Goal: Task Accomplishment & Management: Use online tool/utility

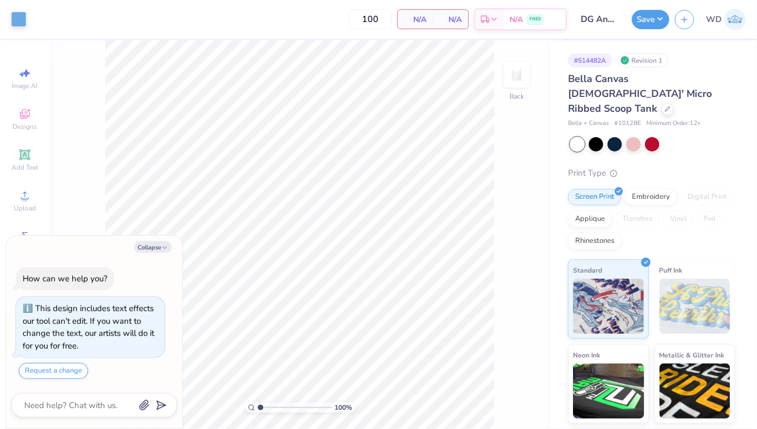
scroll to position [18, 0]
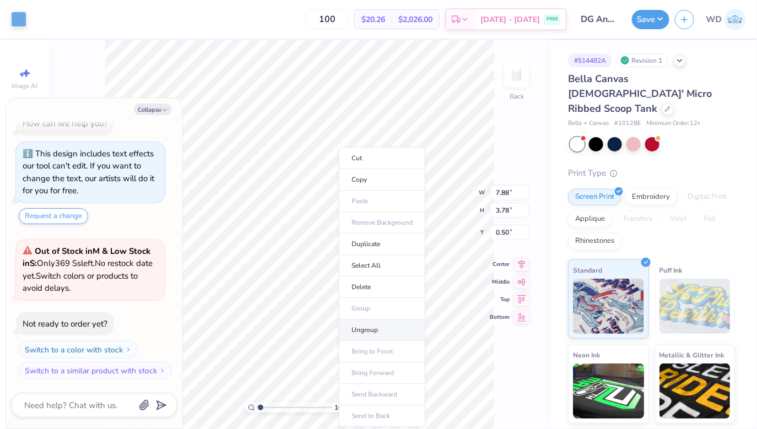
click at [363, 326] on li "Ungroup" at bounding box center [382, 330] width 87 height 21
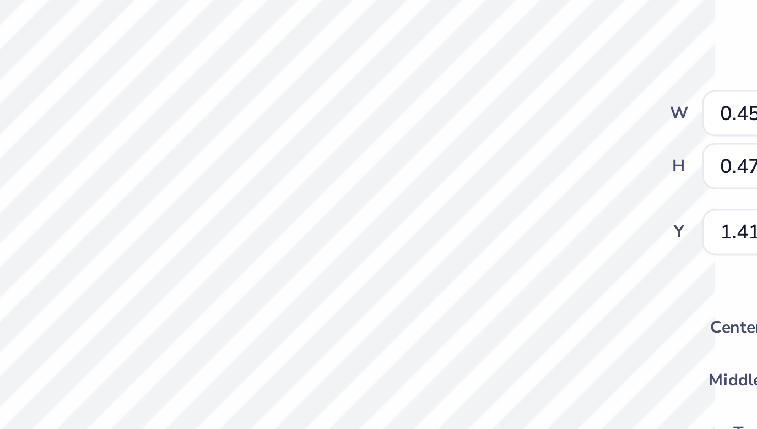
type textarea "x"
type input "1.53"
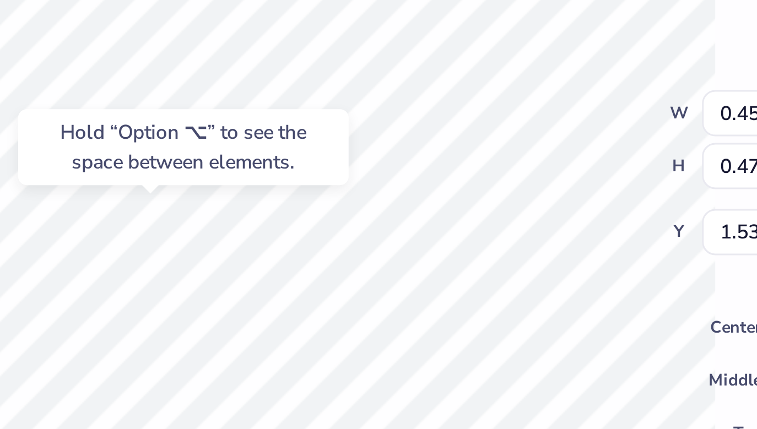
type textarea "x"
type input "0.46"
type input "1.42"
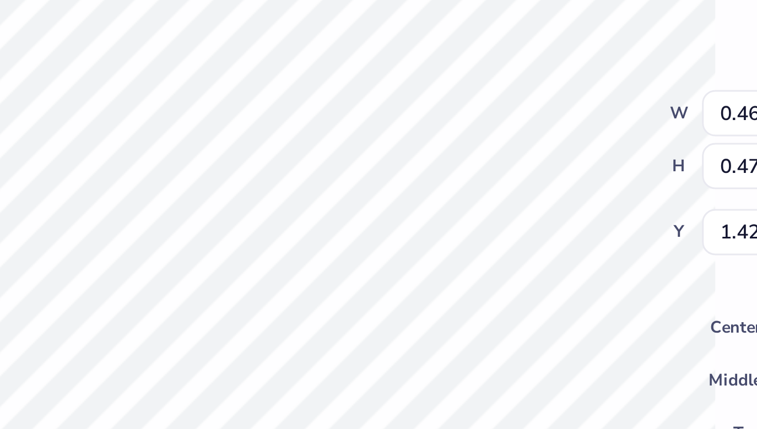
type textarea "x"
type input "1.53"
type textarea "x"
type input "0.37"
type input "0.49"
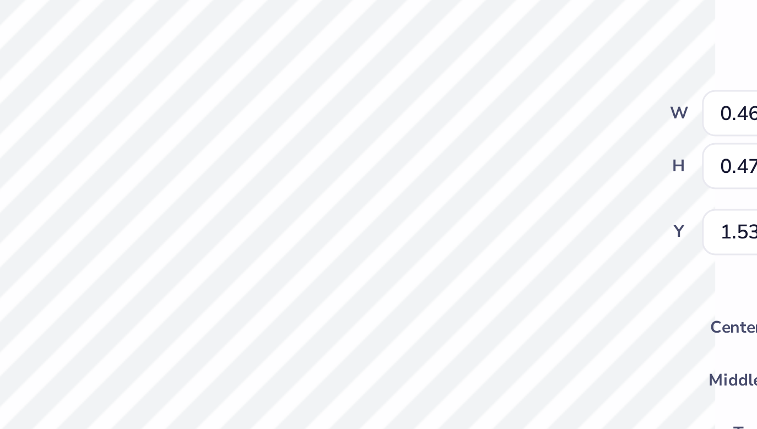
type input "1.46"
type textarea "x"
type input "1.51"
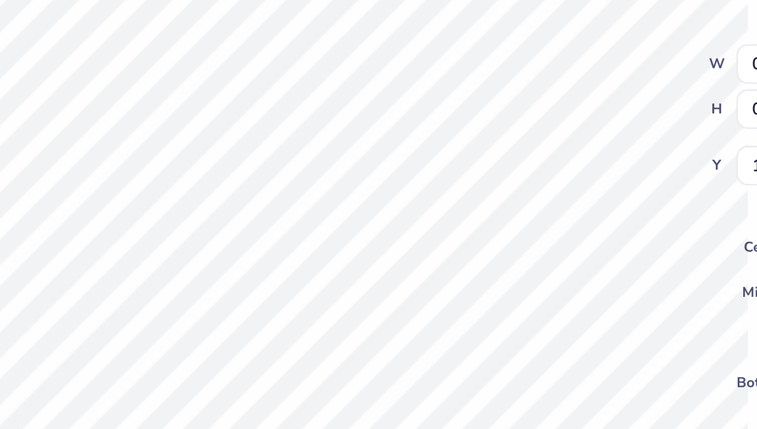
type textarea "x"
type input "0.43"
type input "0.42"
type input "1.35"
type textarea "x"
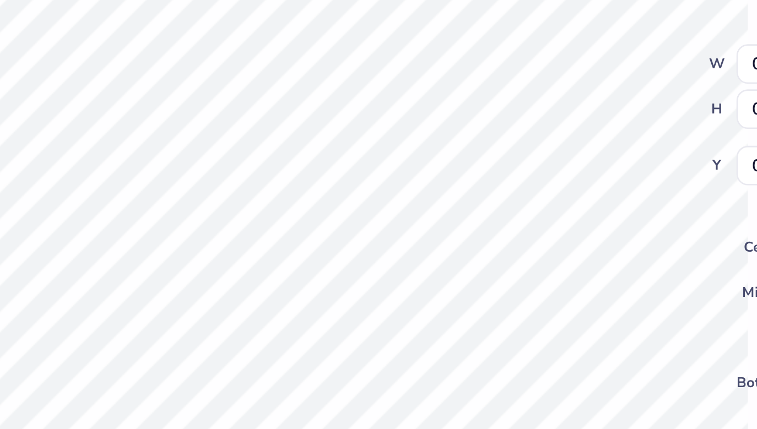
type input "0.30"
type input "0.32"
type input "0.76"
type textarea "x"
type input "1.24"
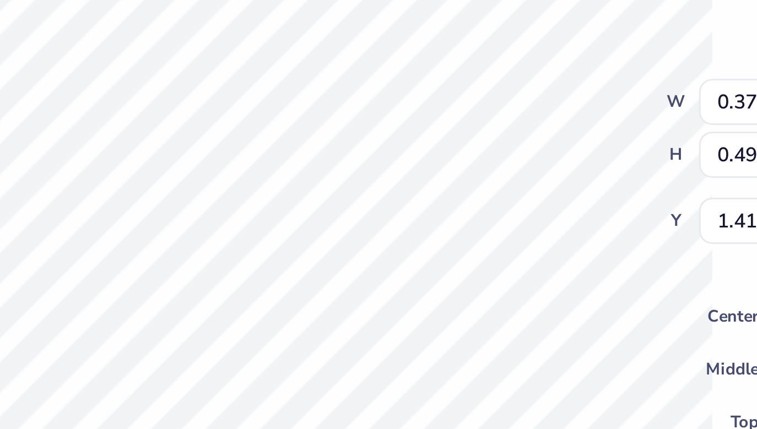
type textarea "x"
type input "1.75"
type textarea "x"
type input "1.41"
type textarea "x"
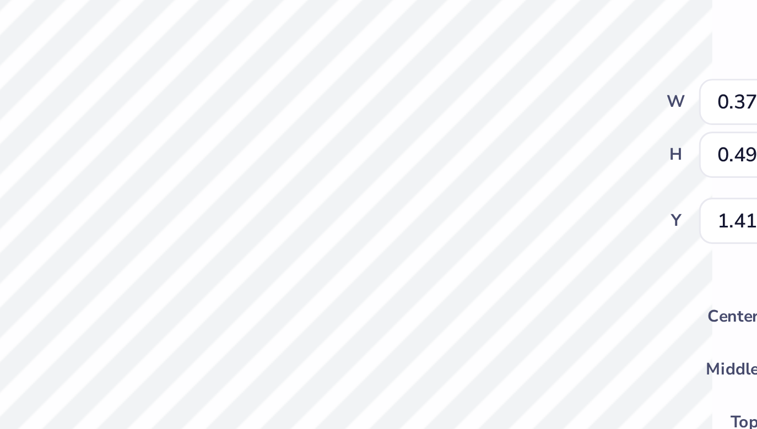
type input "0.50"
type input "0.65"
type input "1.21"
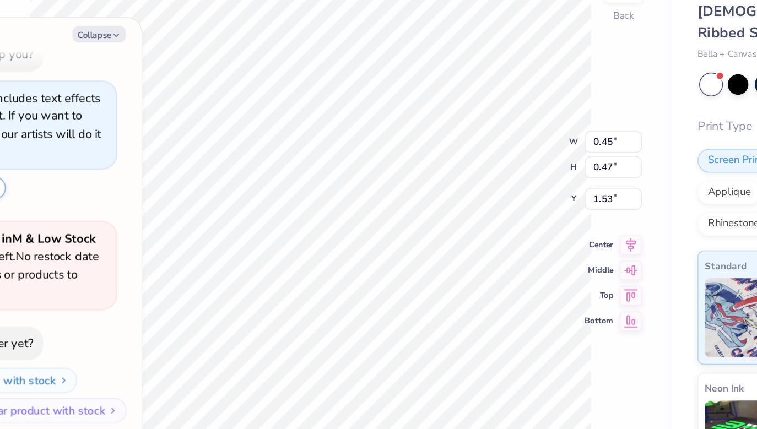
scroll to position [0, 0]
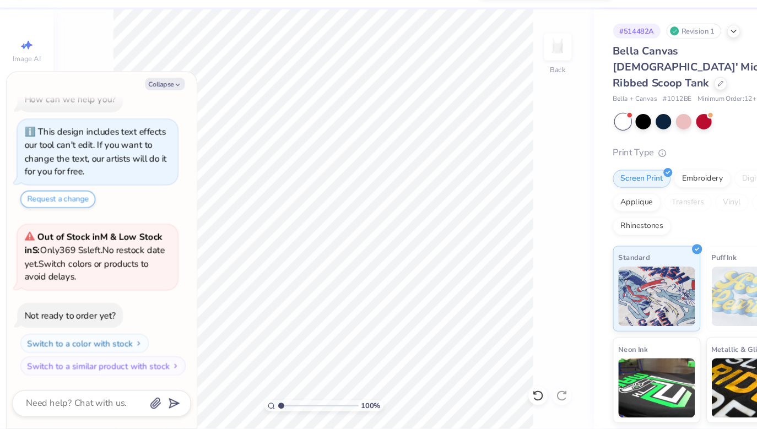
type textarea "x"
click at [511, 184] on input "0.45" at bounding box center [510, 183] width 40 height 15
type input "0.50"
type textarea "x"
type input "0.53"
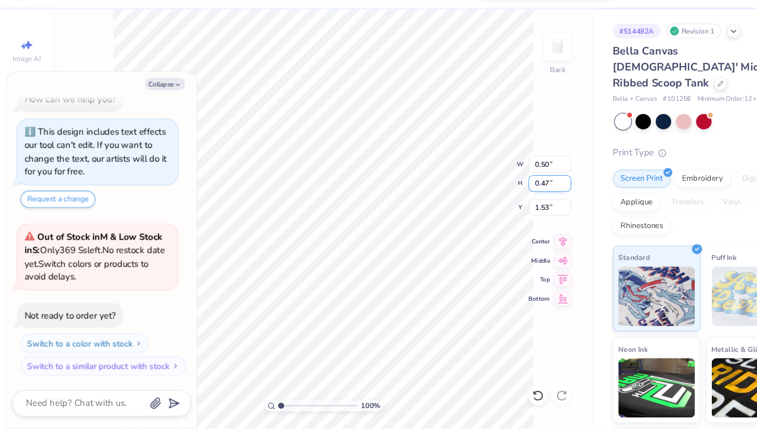
type input "1.50"
click at [509, 201] on input "0.53" at bounding box center [510, 201] width 40 height 15
type input "0.65"
type textarea "x"
type input "0.61"
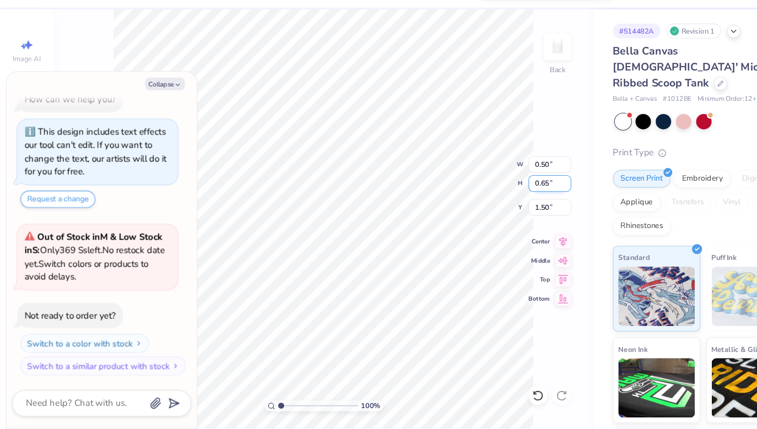
type input "1.44"
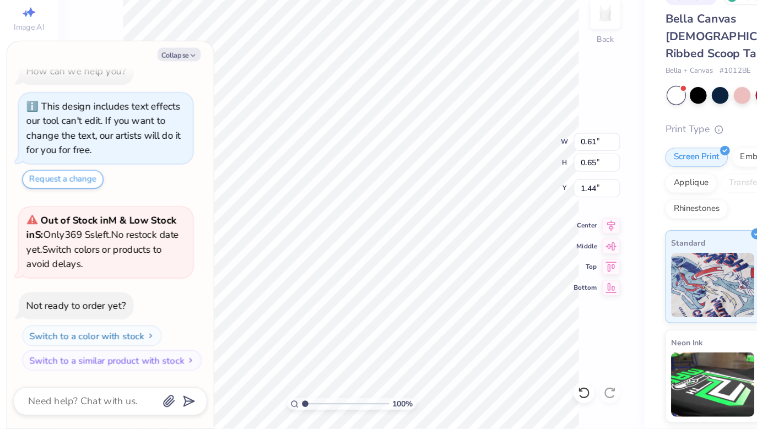
type textarea "x"
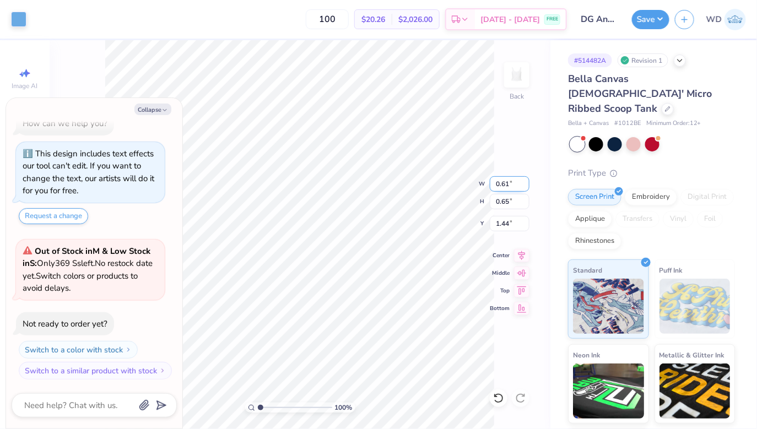
click at [506, 182] on input "0.61" at bounding box center [510, 183] width 40 height 15
click at [509, 183] on input "0.61" at bounding box center [510, 183] width 40 height 15
type input "0.50"
type textarea "x"
type input "0.53"
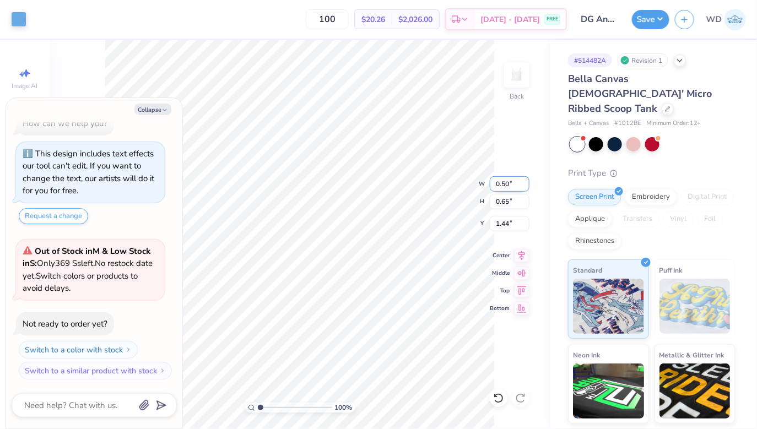
type input "1.50"
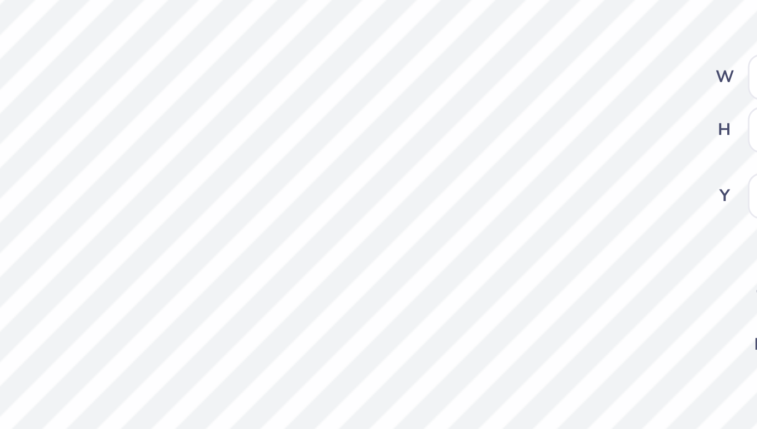
type textarea "x"
type input "1.47"
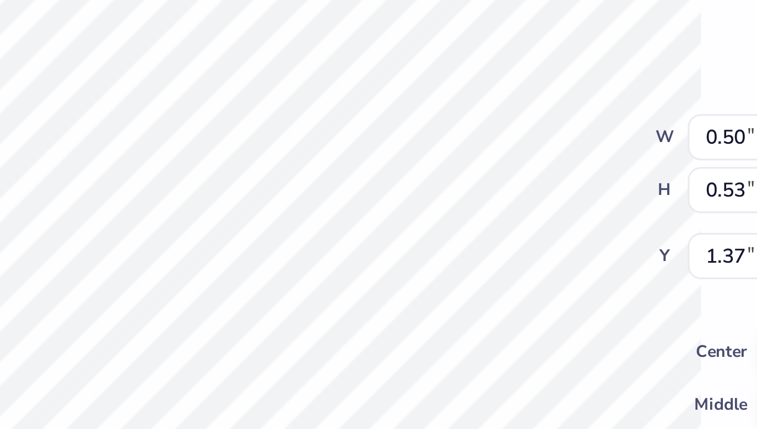
type textarea "x"
type input "0.56"
type input "0.59"
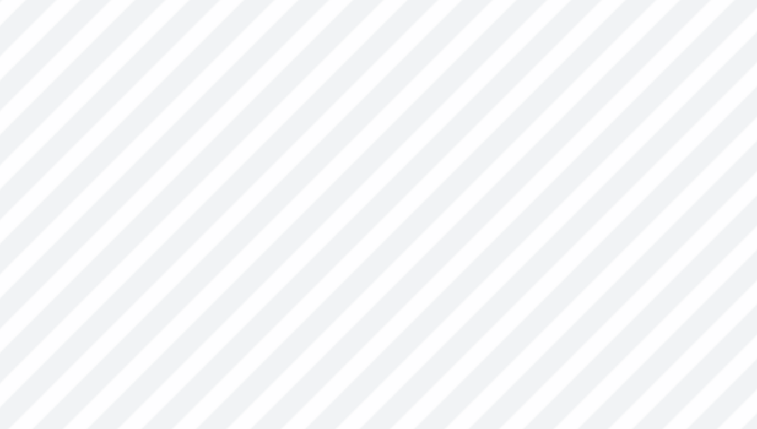
type textarea "x"
type input "0.32"
type input "3.40"
type textarea "x"
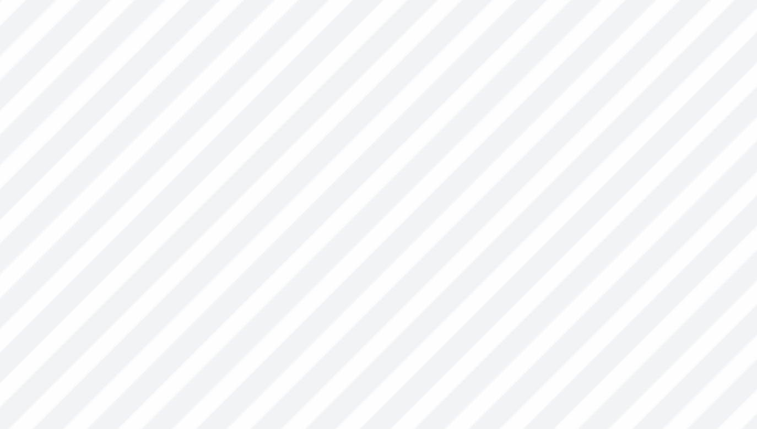
type input "2.50"
type textarea "x"
type input "0.39"
type input "1.39"
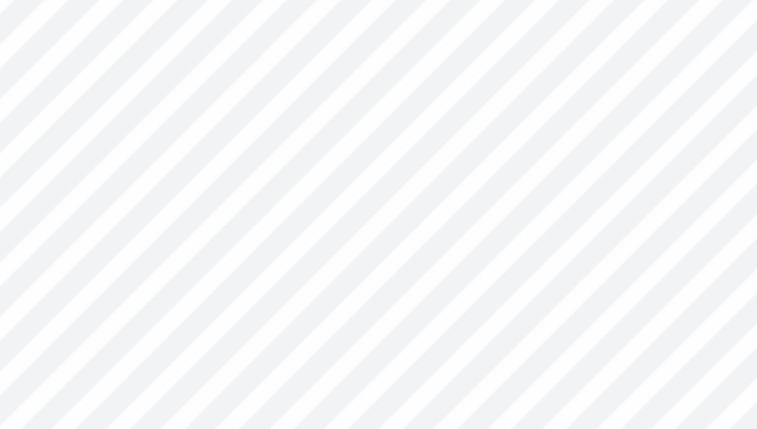
type textarea "x"
type input "1.16"
type input "0.75"
type input "1.21"
type textarea "x"
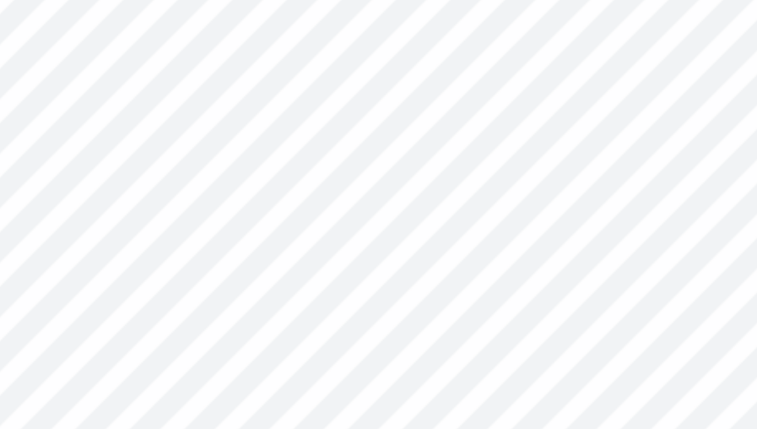
type input "0.98"
type input "0.64"
type input "1.33"
type textarea "x"
type input "0.98"
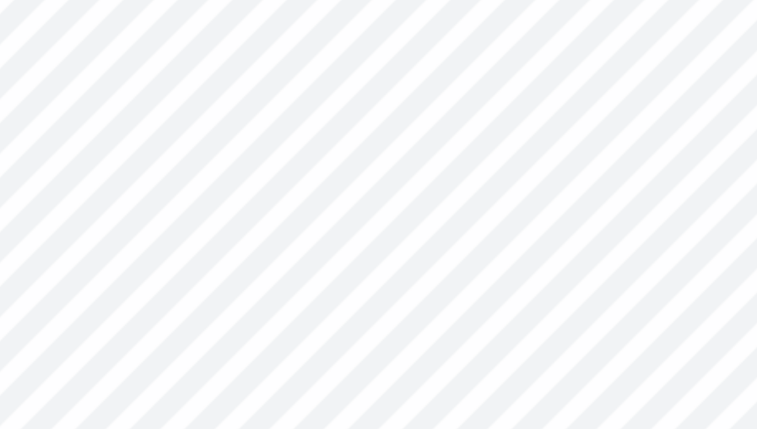
type input "0.64"
type input "1.33"
type textarea "x"
type input "0.73"
type input "0.48"
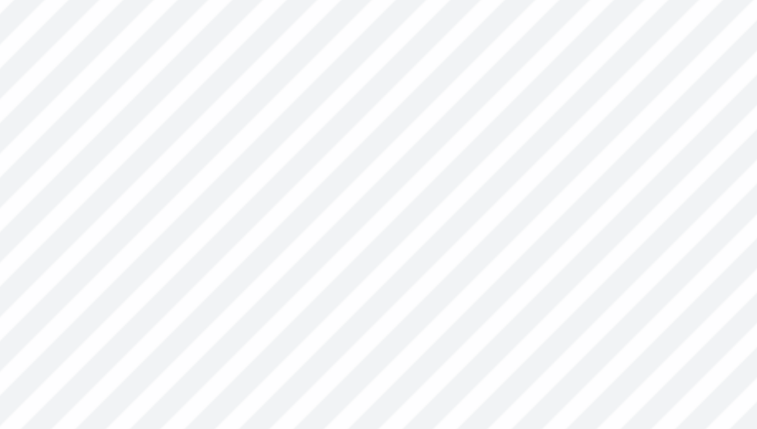
type input "1.50"
type textarea "x"
type input "1.52"
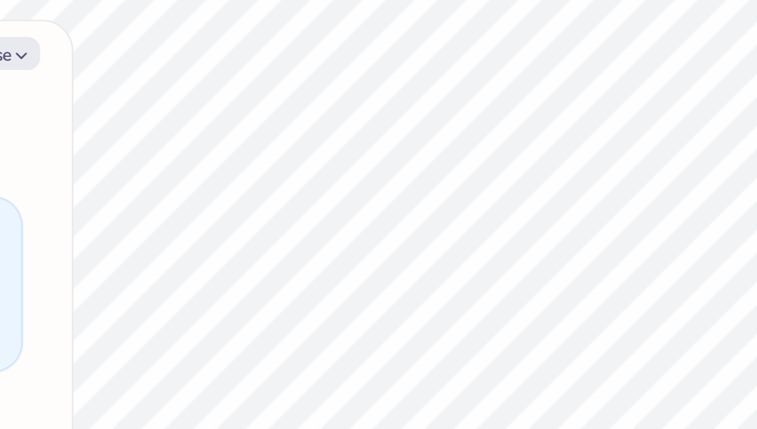
scroll to position [18, 0]
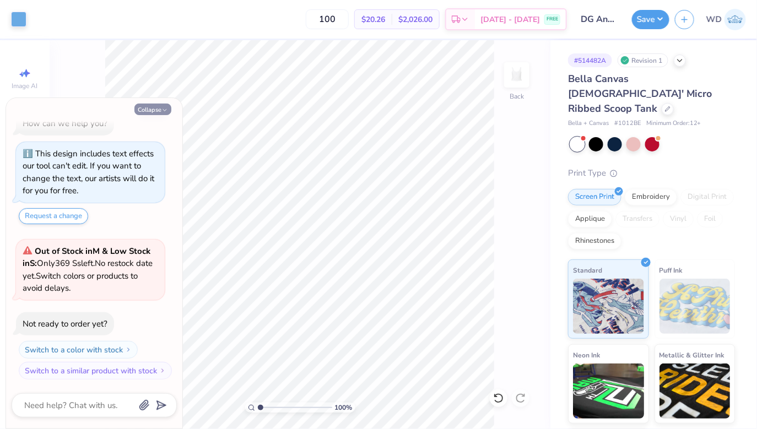
click at [153, 111] on button "Collapse" at bounding box center [152, 110] width 37 height 12
type textarea "x"
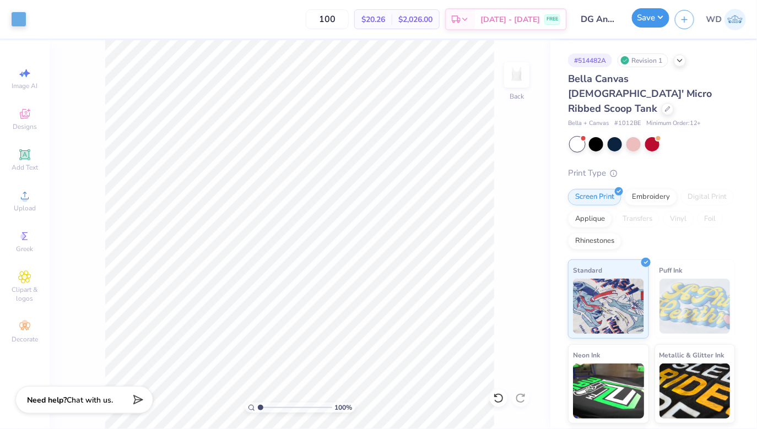
click at [648, 23] on button "Save" at bounding box center [650, 17] width 37 height 19
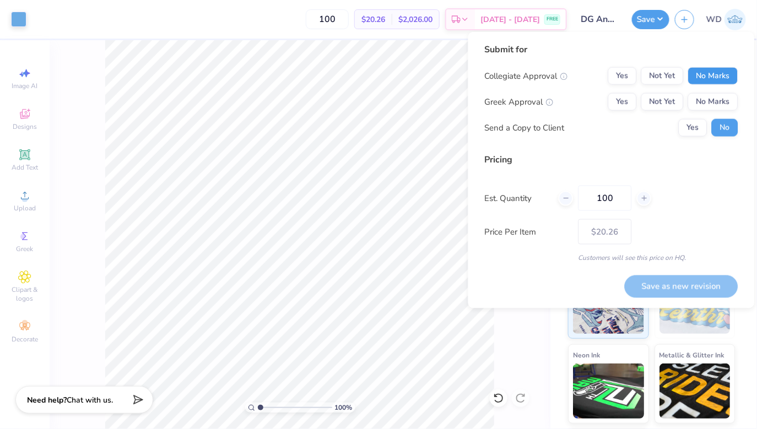
click at [696, 80] on button "No Marks" at bounding box center [713, 76] width 50 height 18
click at [623, 102] on button "Yes" at bounding box center [622, 102] width 29 height 18
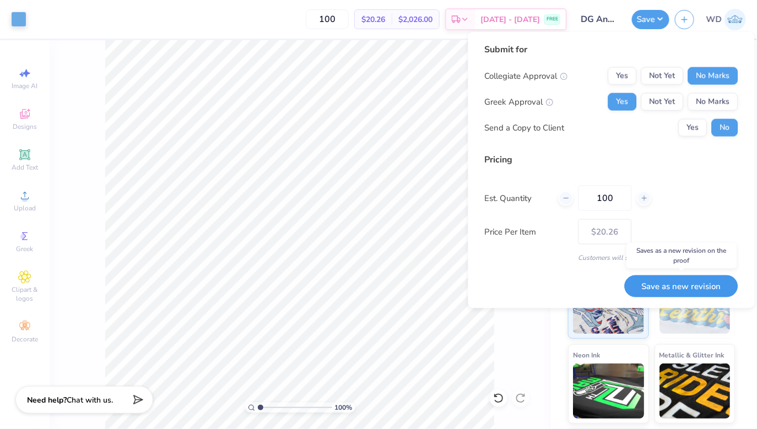
click at [664, 291] on button "Save as new revision" at bounding box center [682, 286] width 114 height 23
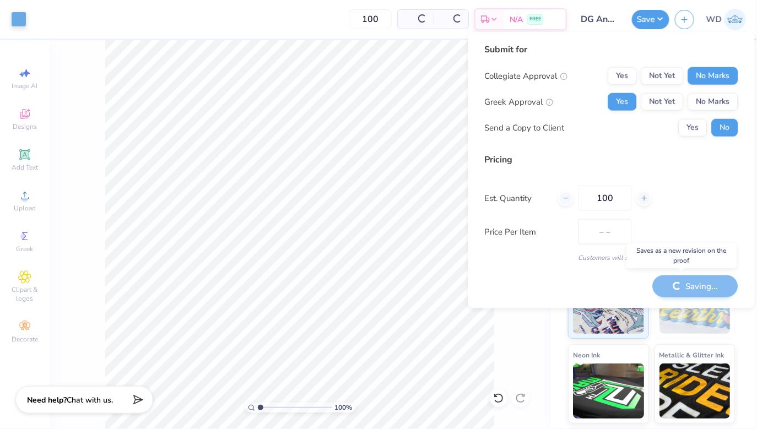
type input "$20.26"
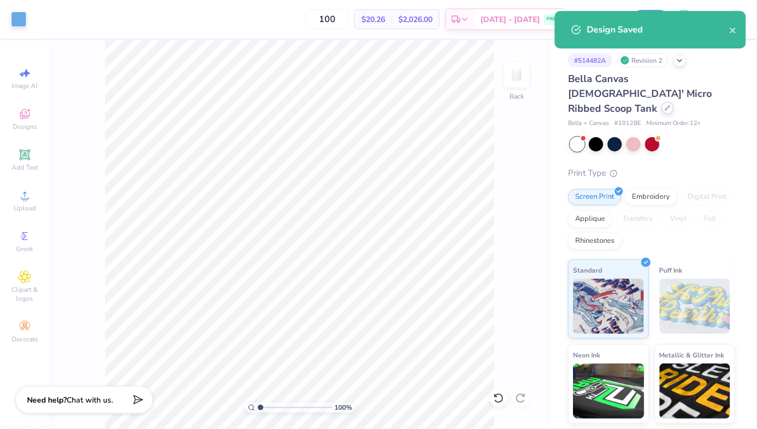
click at [662, 102] on div at bounding box center [668, 108] width 12 height 12
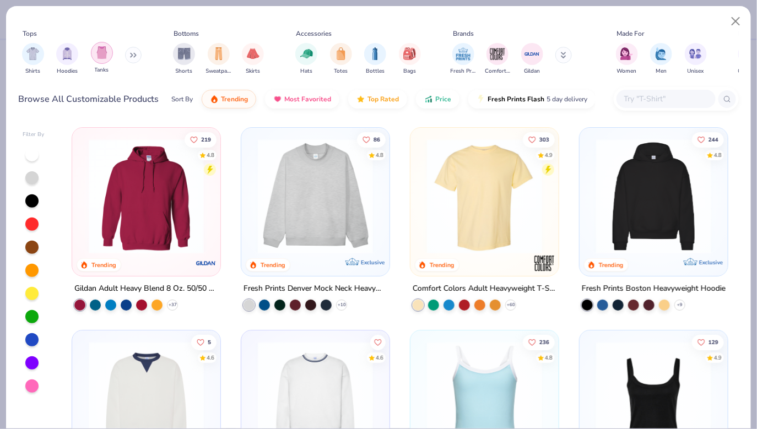
click at [93, 55] on div "filter for Tanks" at bounding box center [102, 53] width 22 height 22
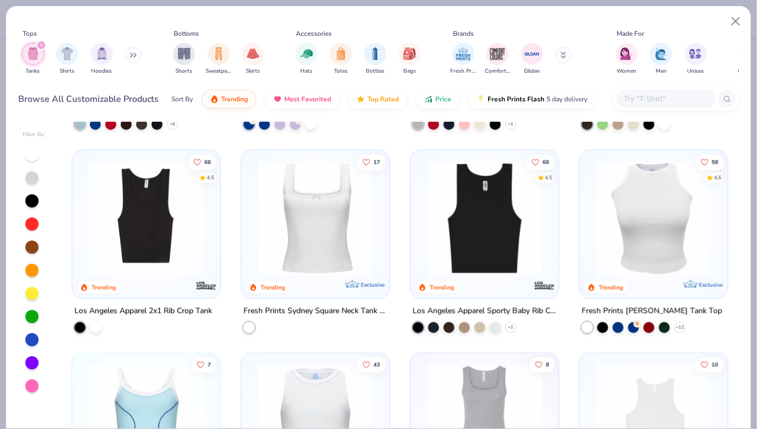
scroll to position [383, 0]
drag, startPoint x: 321, startPoint y: 119, endPoint x: 240, endPoint y: 78, distance: 90.4
click at [240, 78] on div "Tops Tanks Shirts Hoodies Bottoms Shorts Sweatpants Skirts Accessories Hats Tot…" at bounding box center [379, 218] width 746 height 424
